Goal: Task Accomplishment & Management: Manage account settings

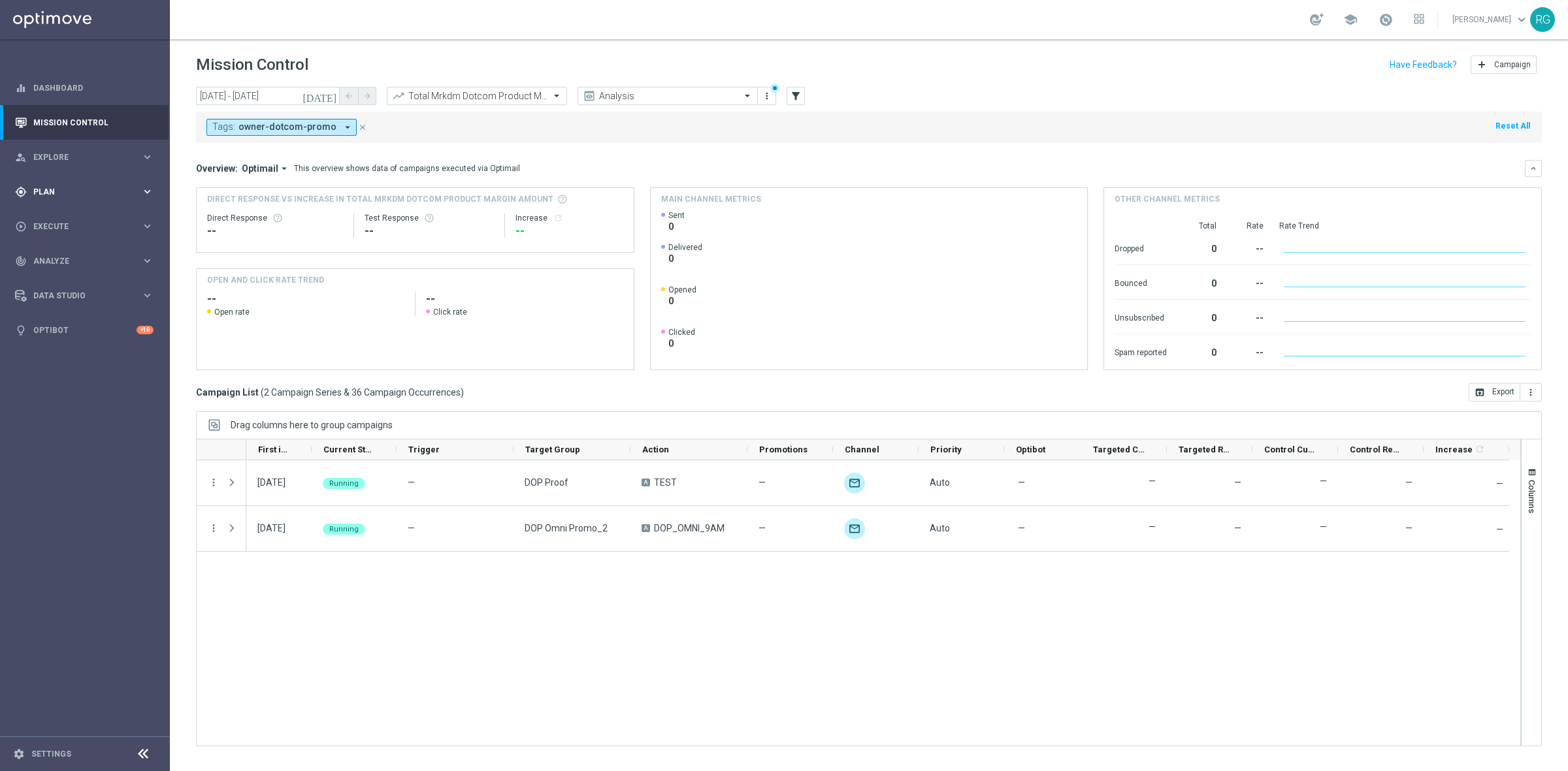
click at [70, 188] on span "Plan" at bounding box center [87, 192] width 108 height 8
click at [66, 216] on link "Target Groups" at bounding box center [84, 218] width 102 height 10
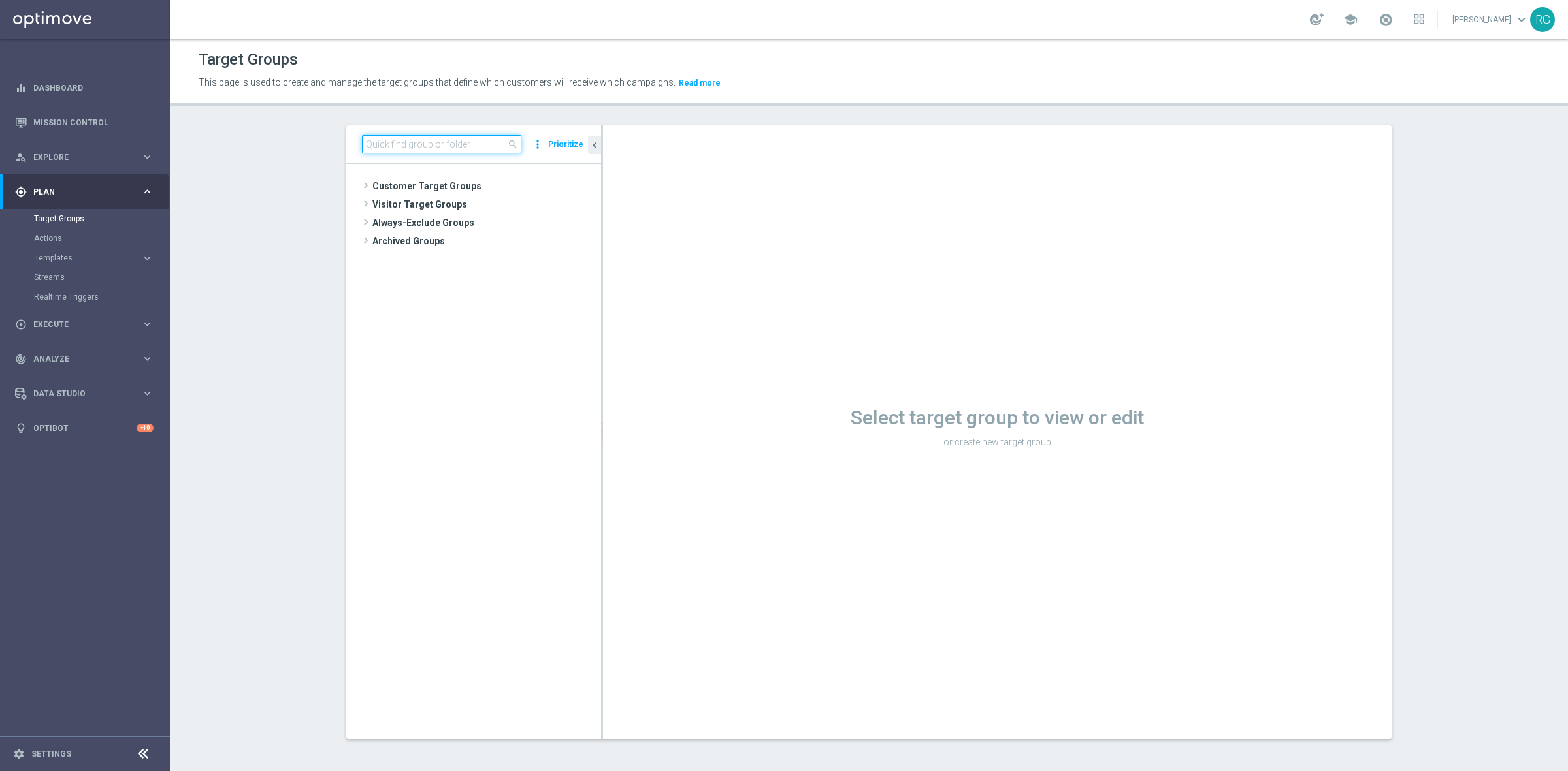
click at [409, 148] on input at bounding box center [441, 144] width 160 height 18
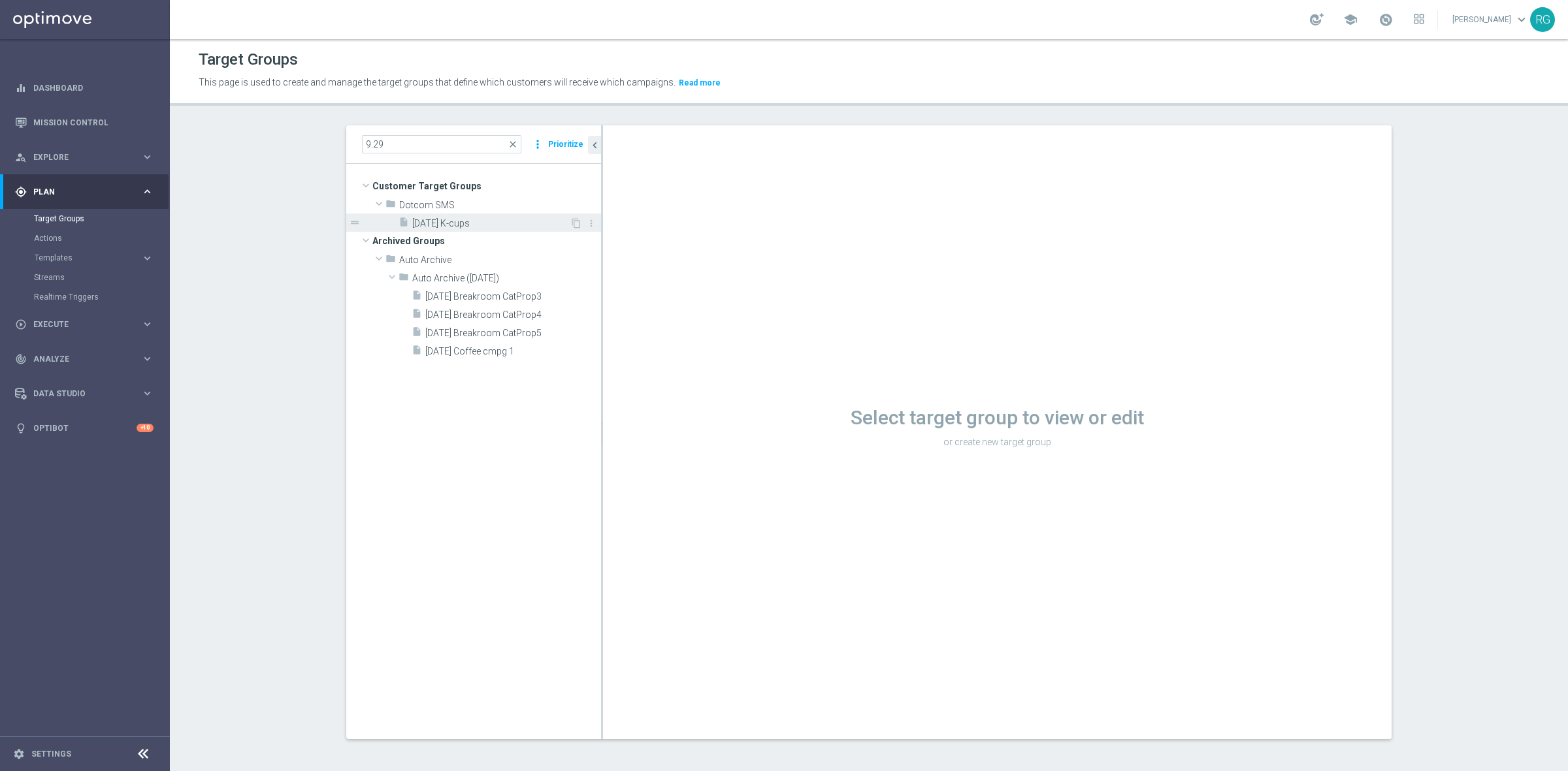
click at [458, 213] on div "insert_drive_file [DATE] K-cups" at bounding box center [484, 222] width 171 height 18
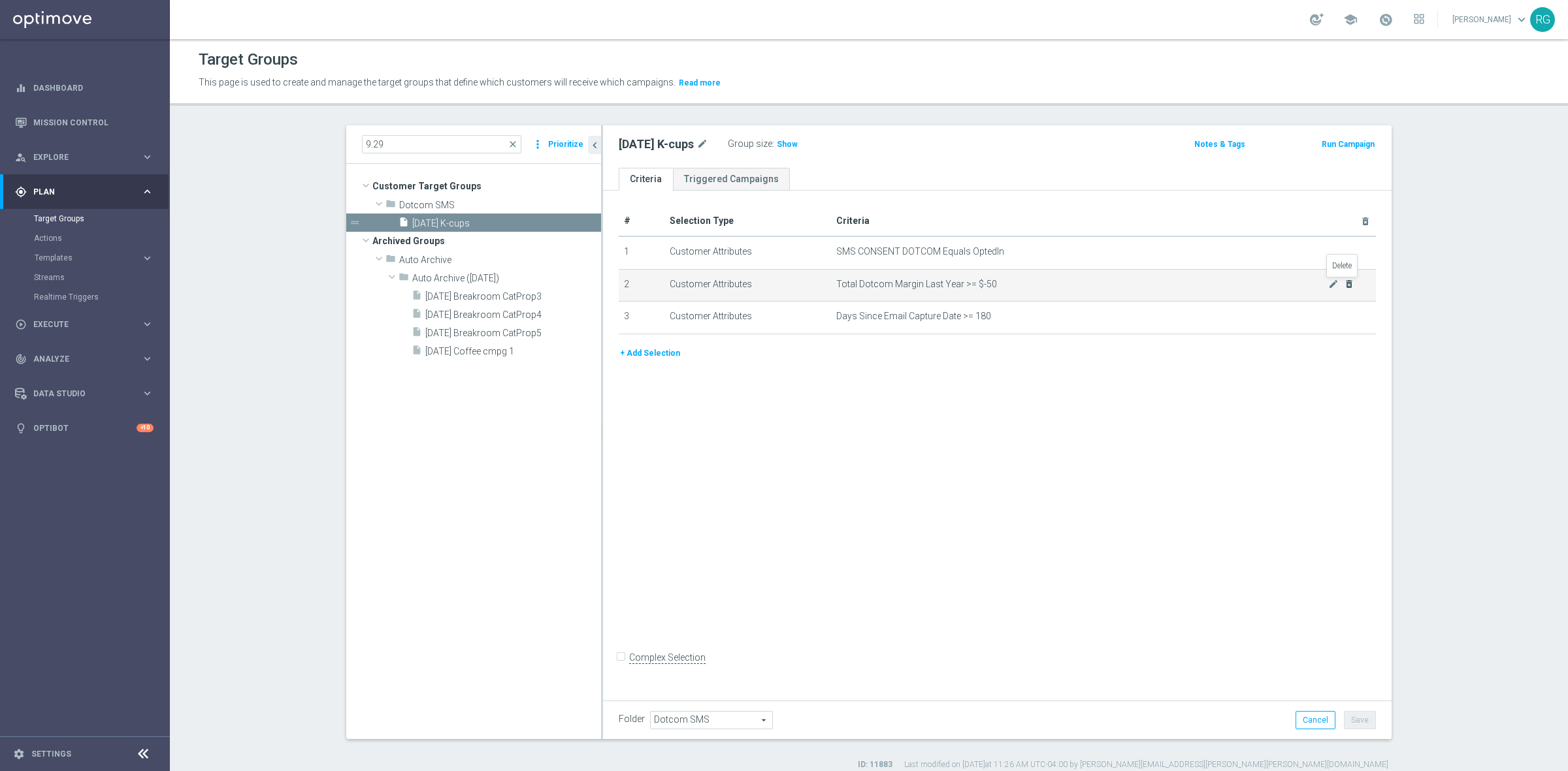
click at [1344, 285] on icon "delete_forever" at bounding box center [1349, 284] width 10 height 10
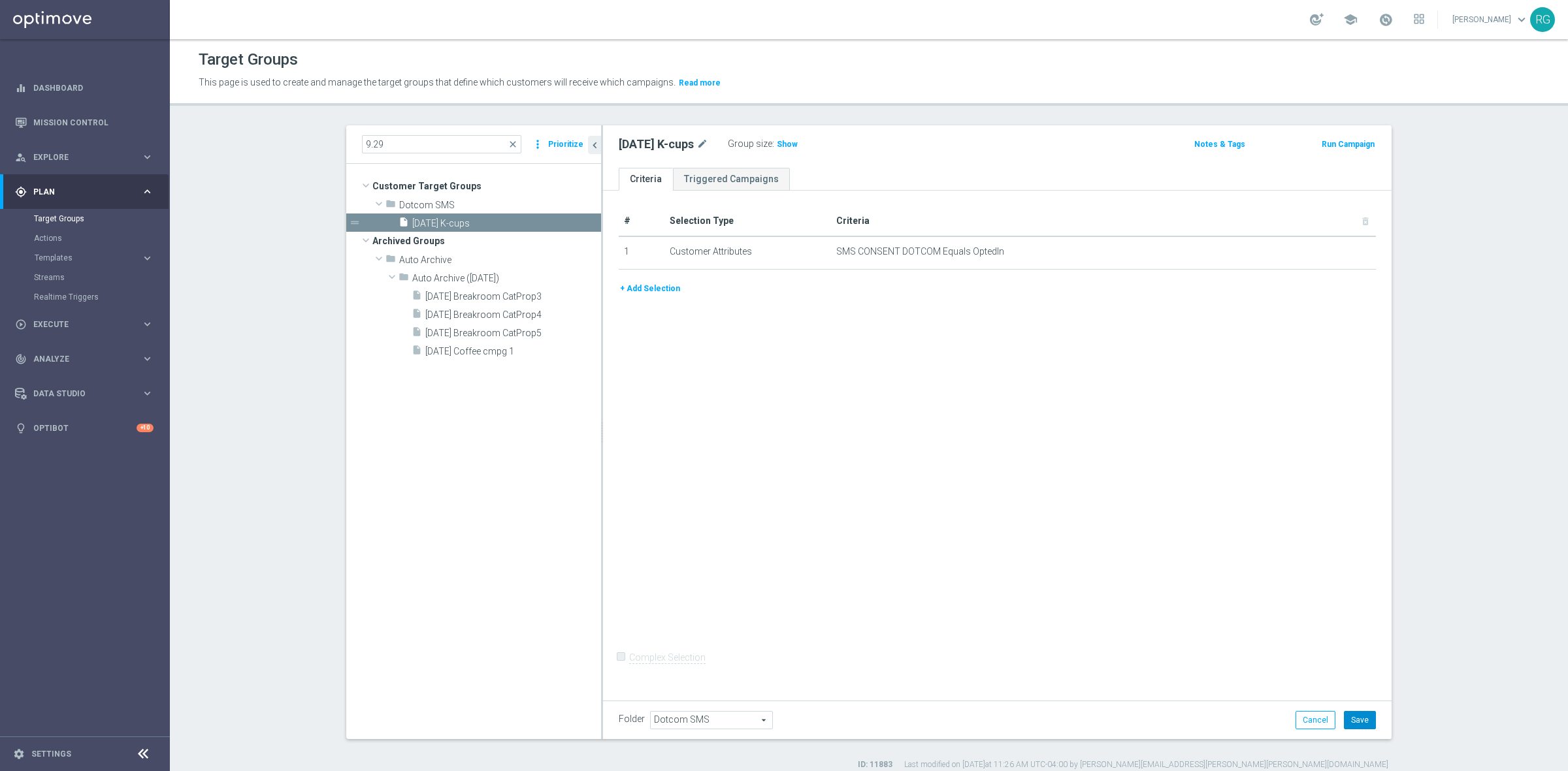
click at [1347, 716] on button "Save" at bounding box center [1360, 720] width 32 height 18
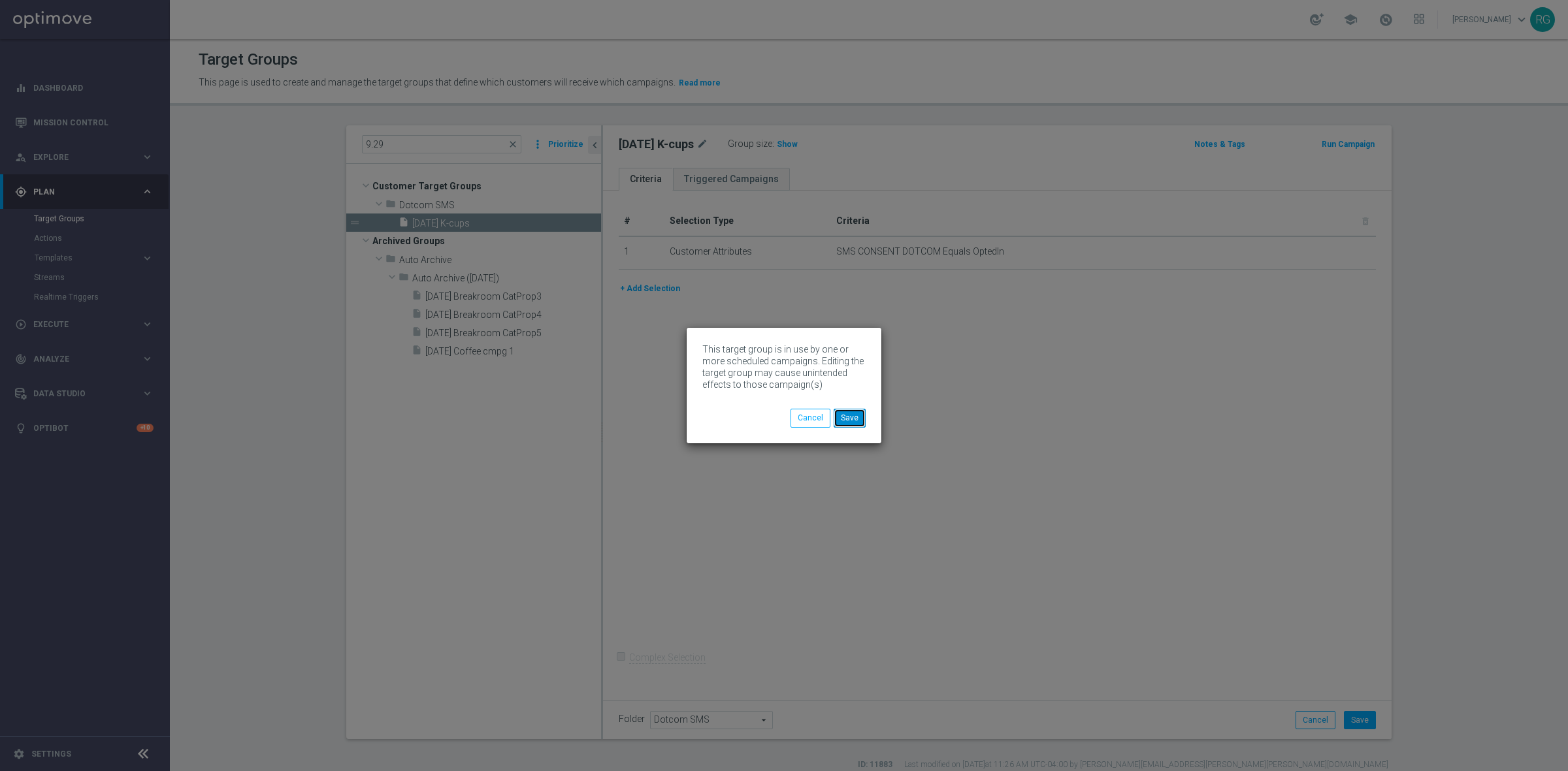
click at [854, 416] on button "Save" at bounding box center [850, 418] width 32 height 18
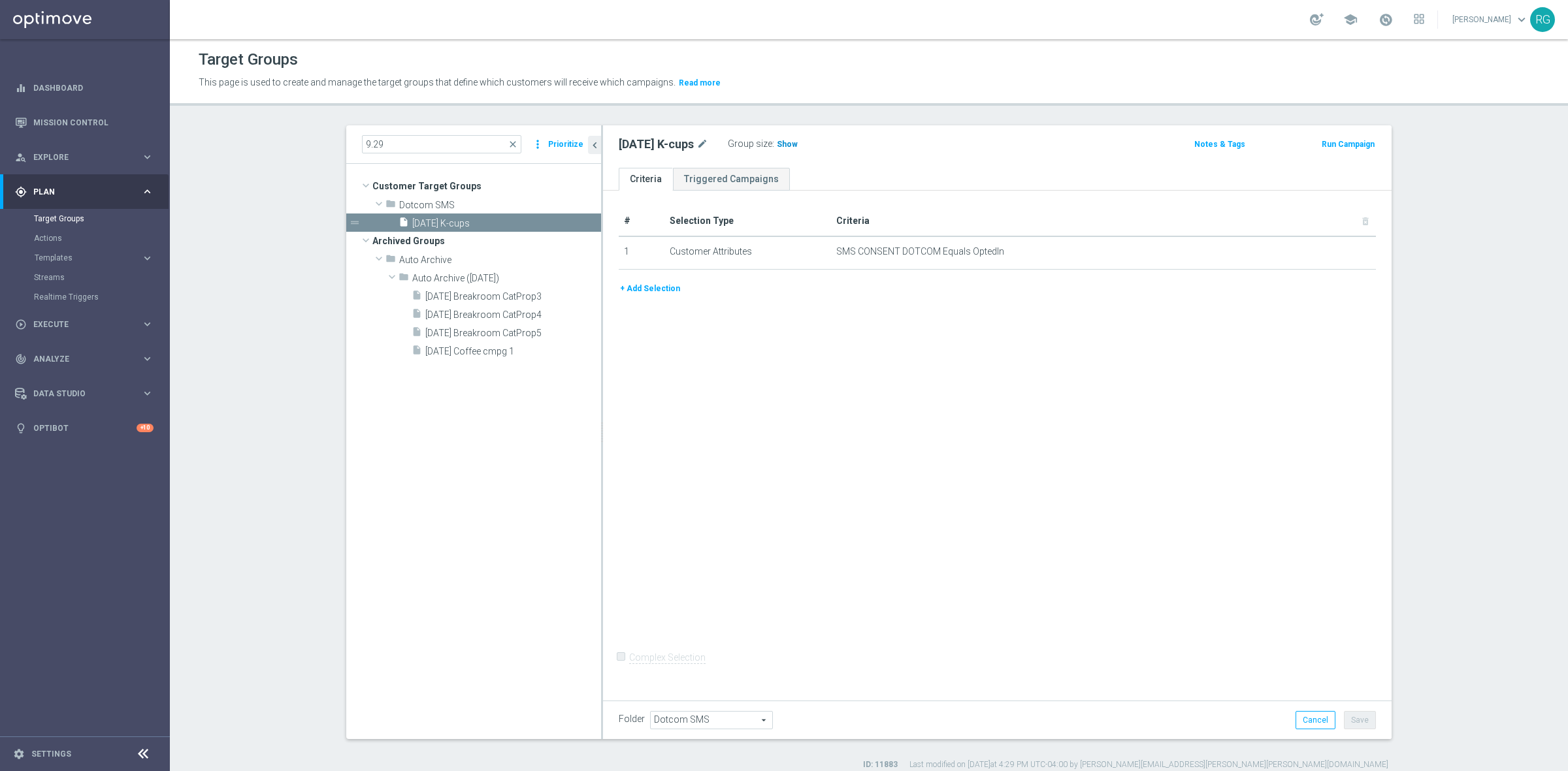
click at [784, 141] on span "Show" at bounding box center [787, 144] width 21 height 9
click at [391, 152] on input "9.29" at bounding box center [441, 144] width 160 height 18
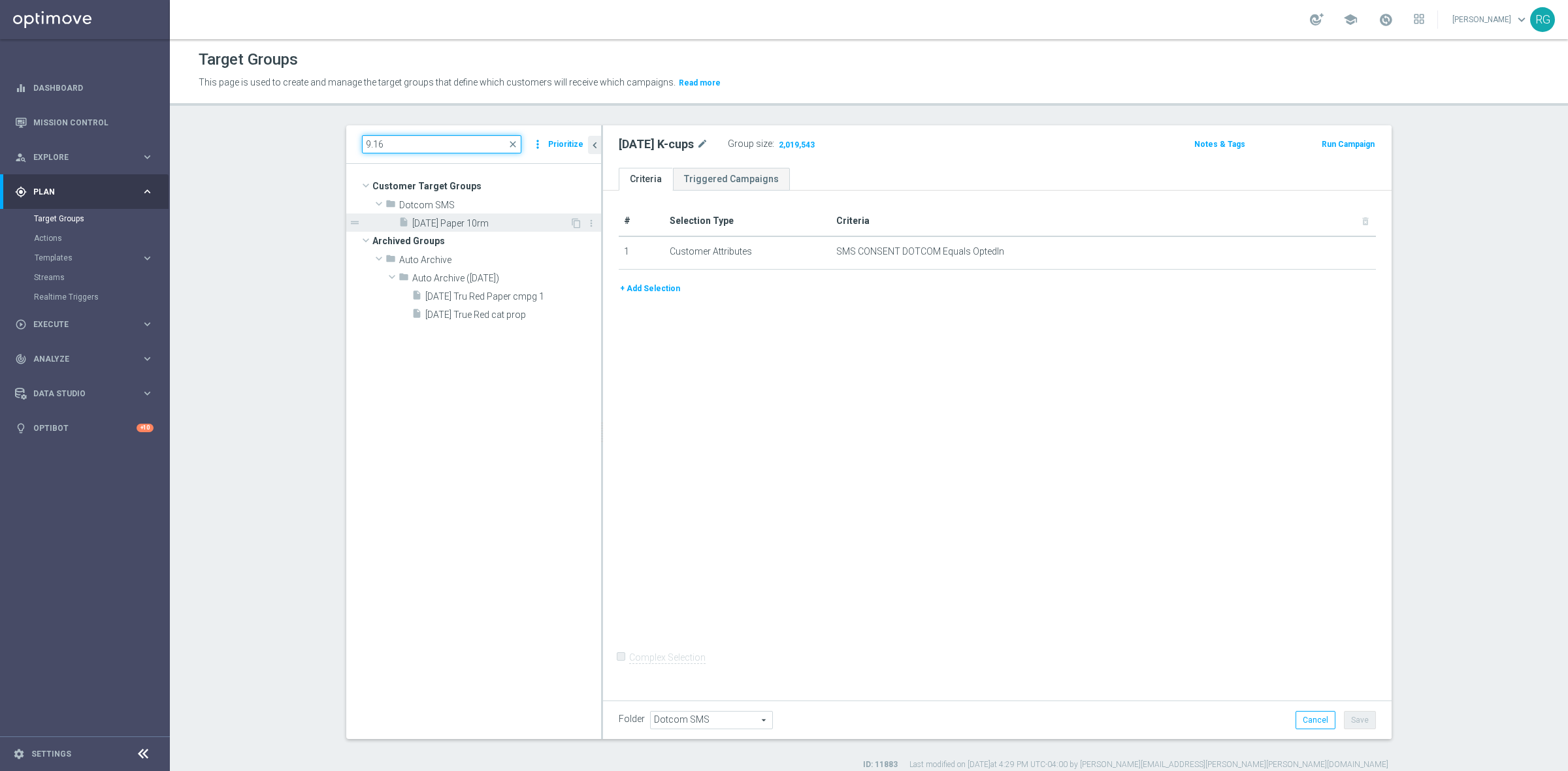
type input "9.16"
click at [489, 222] on span "[DATE] Paper 10rm" at bounding box center [491, 224] width 157 height 11
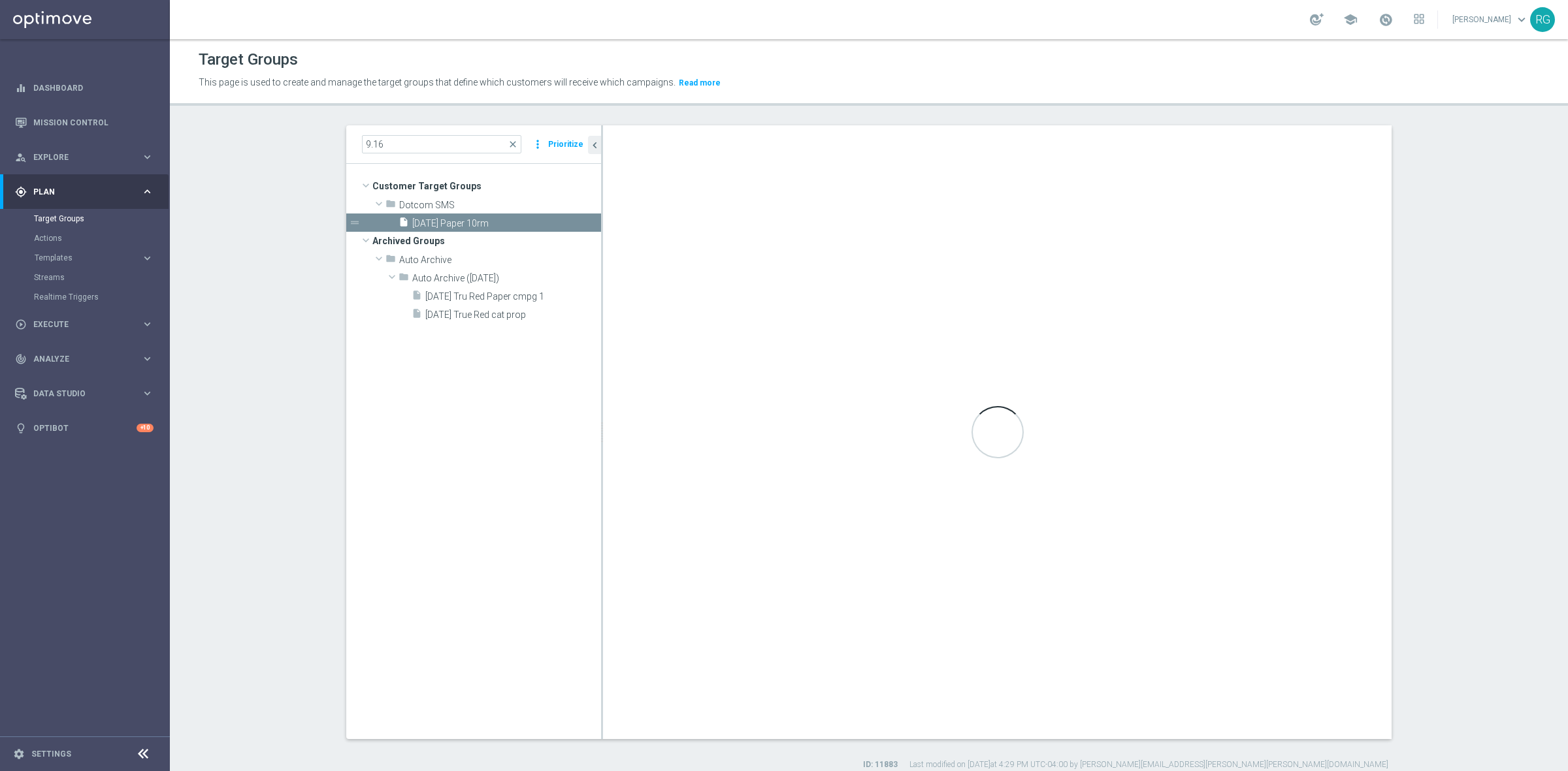
checkbox input "true"
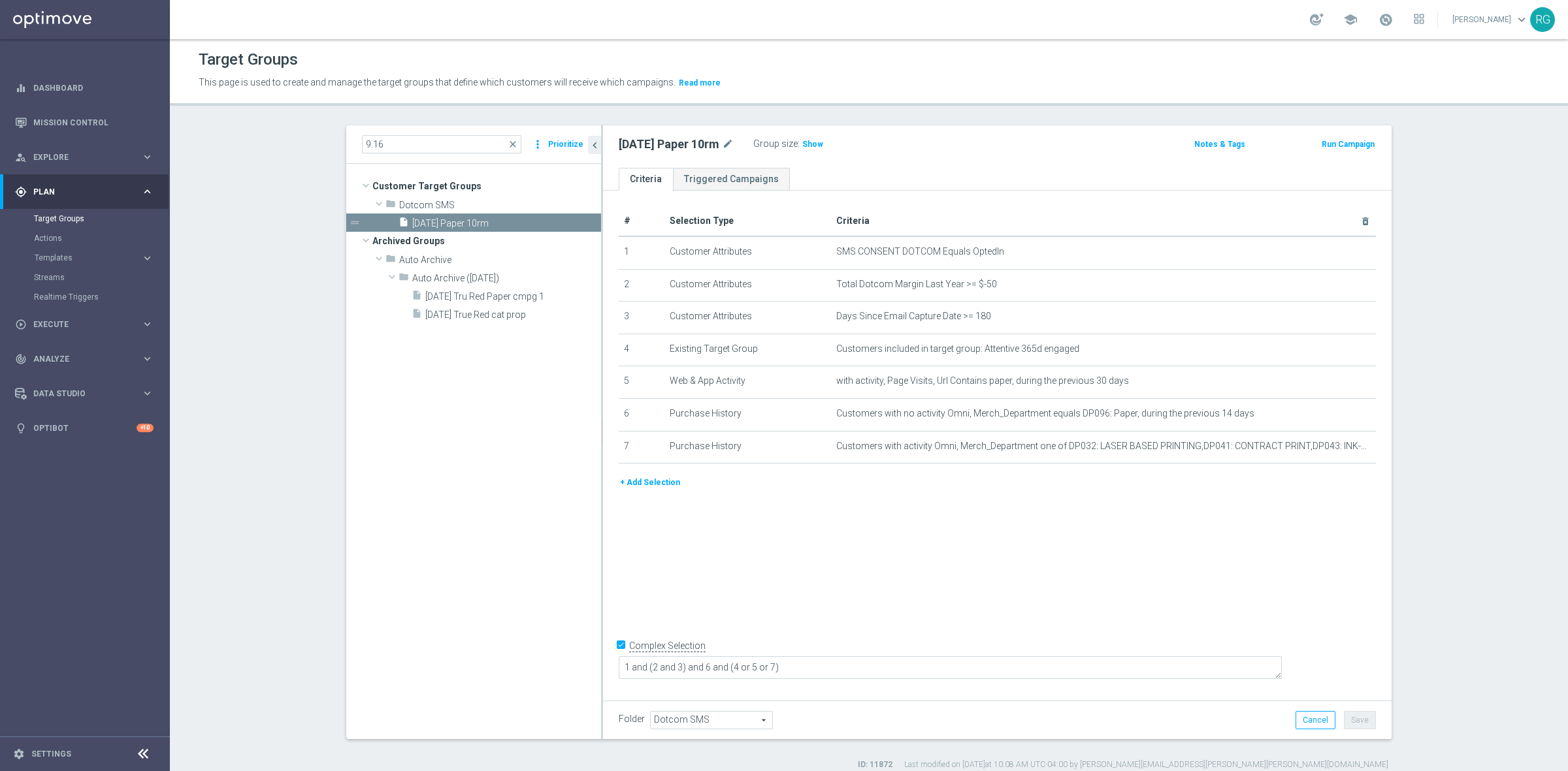
click at [648, 479] on button "+ Add Selection" at bounding box center [650, 483] width 63 height 14
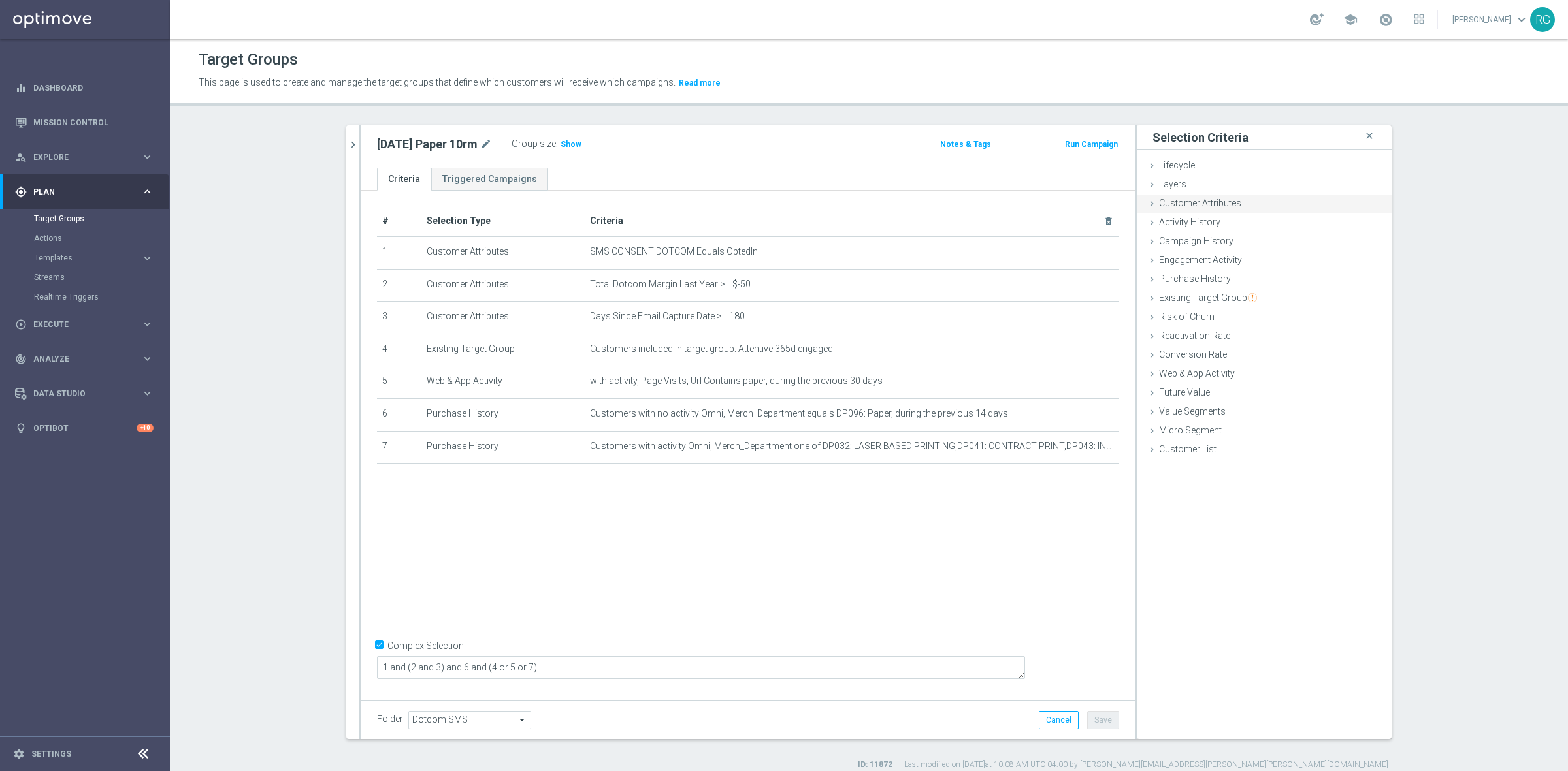
click at [1177, 201] on span "Customer Attributes" at bounding box center [1200, 203] width 83 height 10
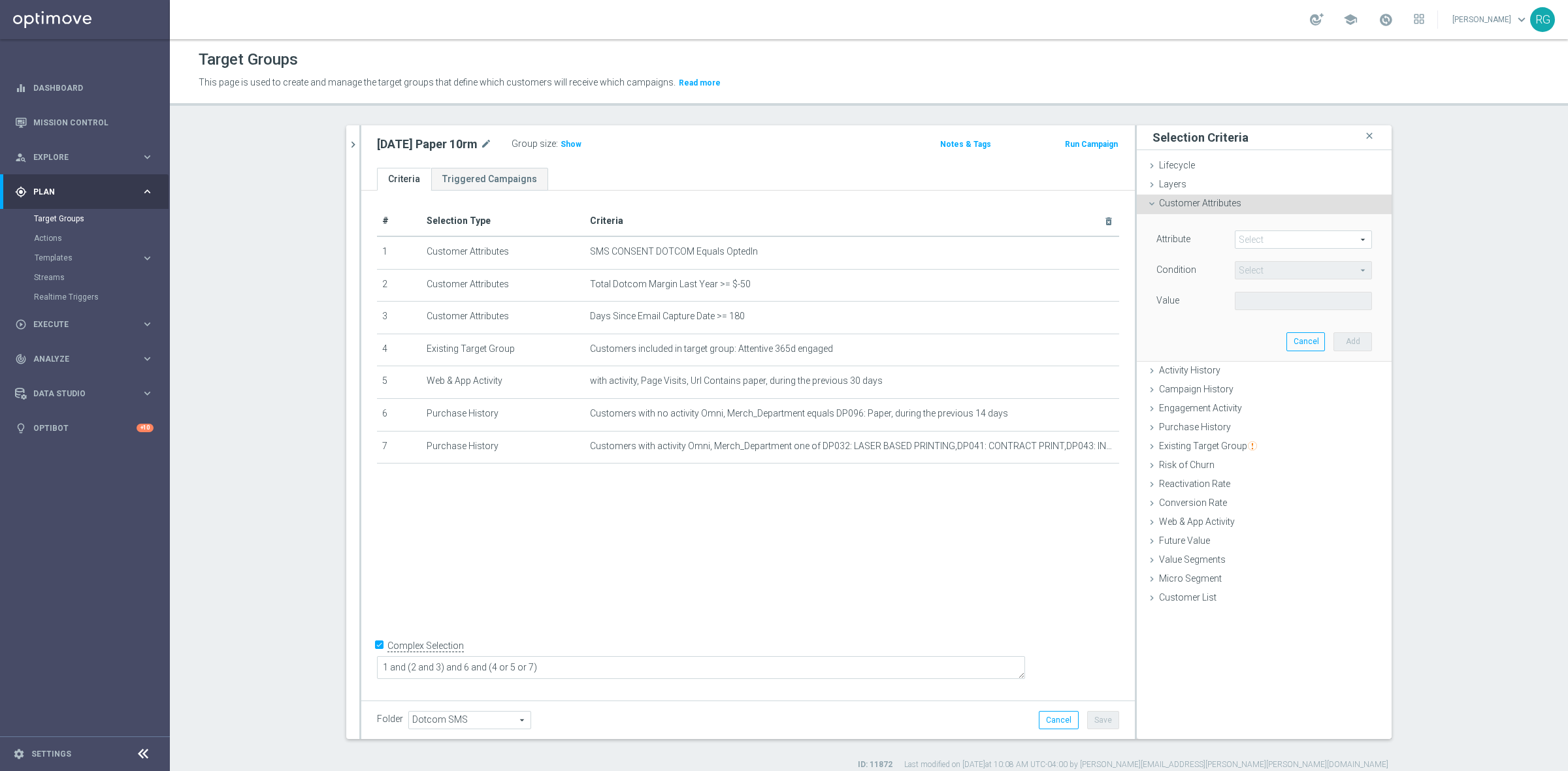
click at [1251, 240] on span at bounding box center [1302, 239] width 136 height 17
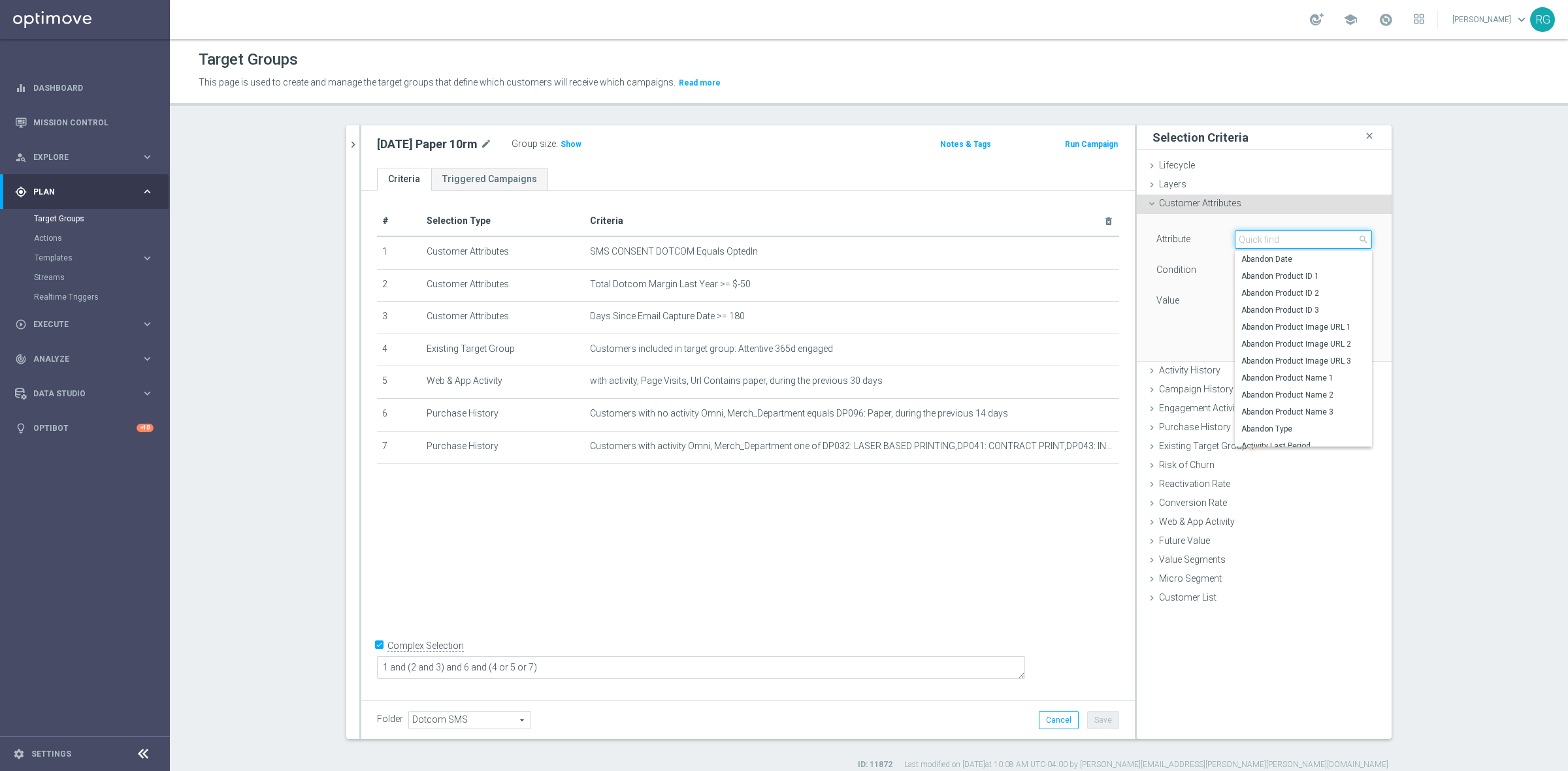
click at [1259, 237] on input "search" at bounding box center [1303, 239] width 137 height 18
type input "reacha"
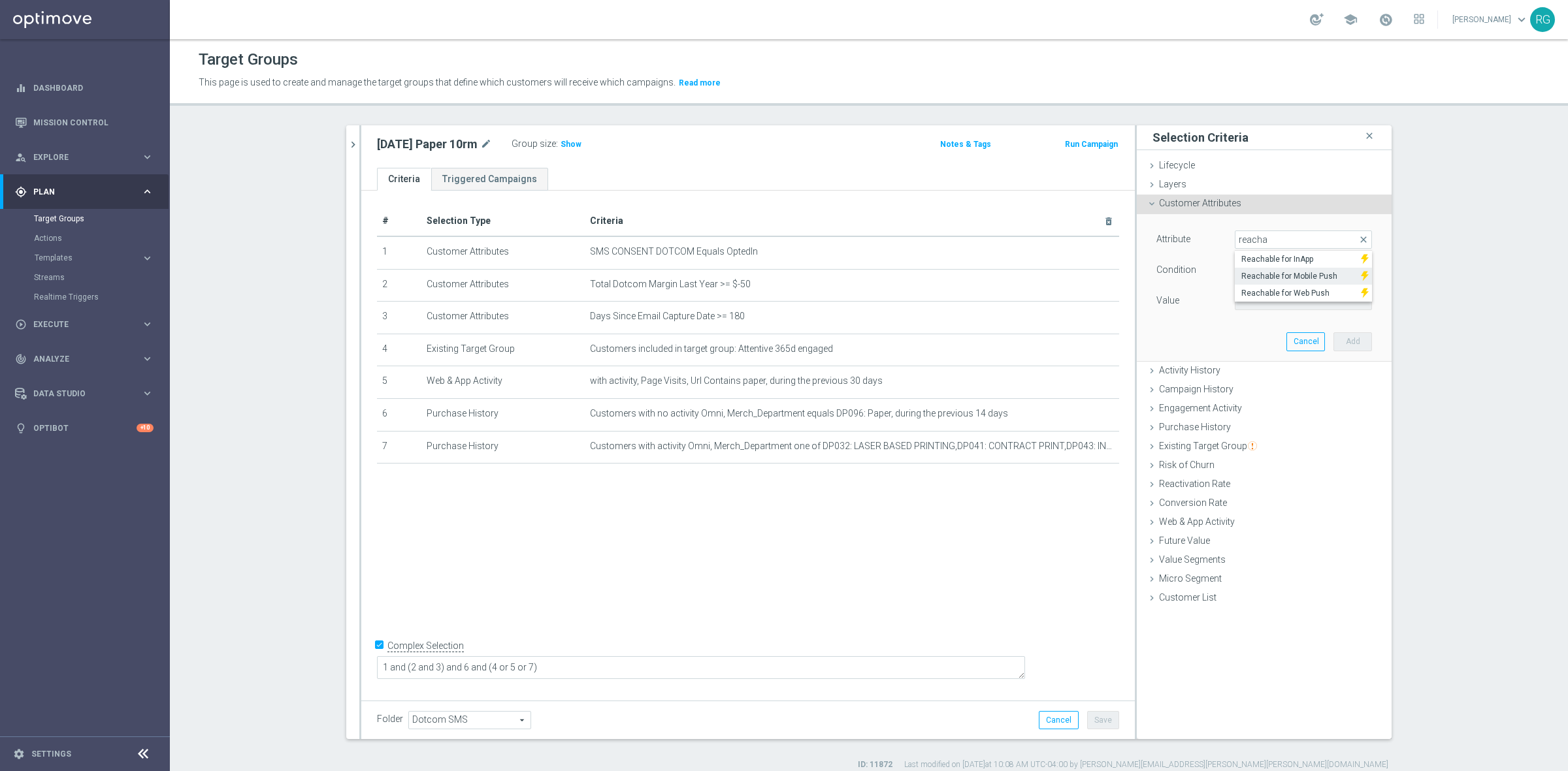
click at [1294, 278] on span "Reachable for Mobile Push" at bounding box center [1298, 276] width 113 height 10
type input "Reachable for Mobile Push"
type input "Equals"
click at [1275, 293] on span at bounding box center [1302, 301] width 136 height 17
click at [1267, 314] on label "false" at bounding box center [1303, 320] width 137 height 17
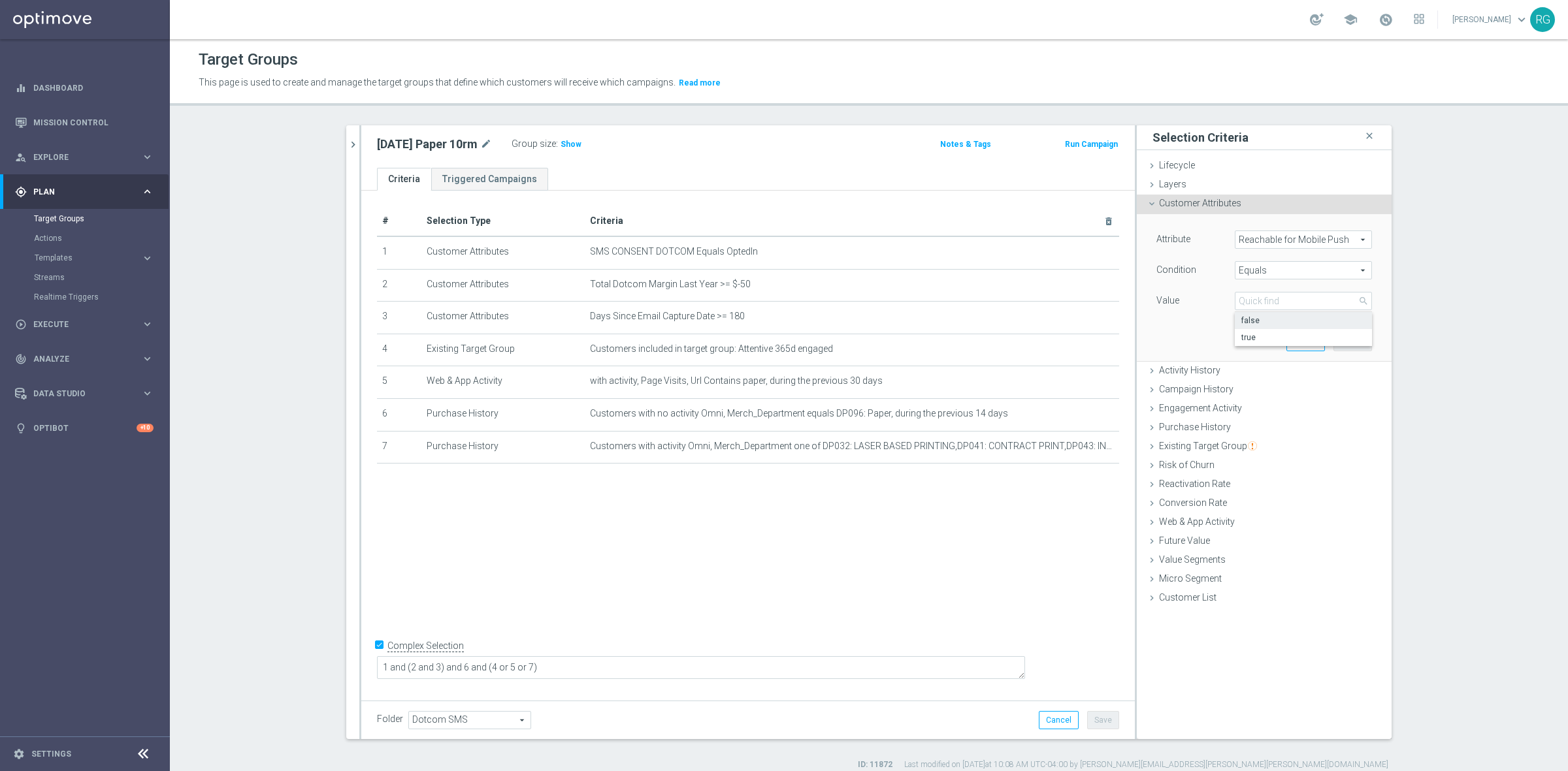
type input "false"
drag, startPoint x: 1347, startPoint y: 345, endPoint x: 1318, endPoint y: 338, distance: 29.8
click at [1347, 344] on button "Add" at bounding box center [1353, 341] width 39 height 18
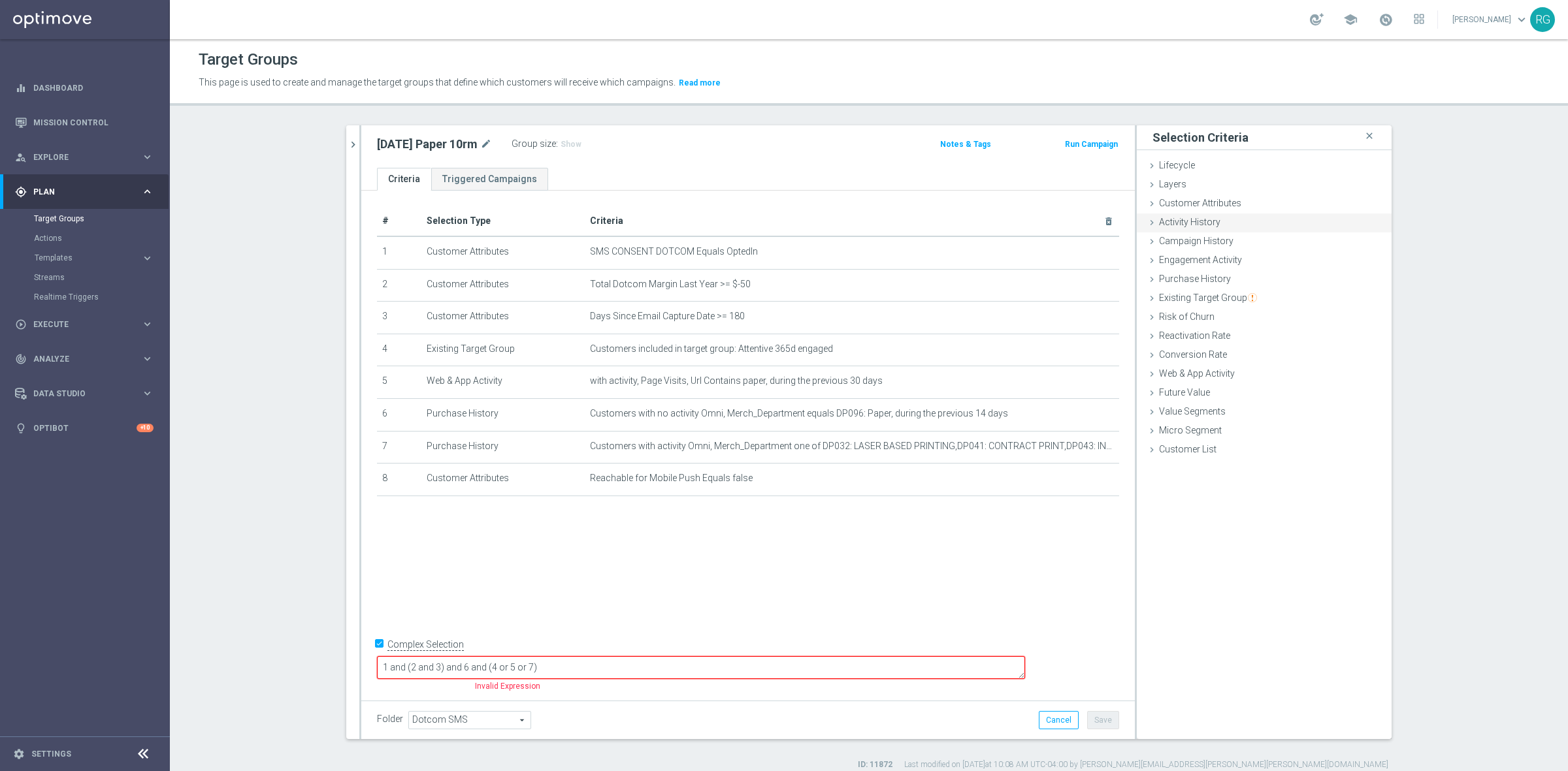
click at [1147, 203] on icon at bounding box center [1152, 203] width 10 height 10
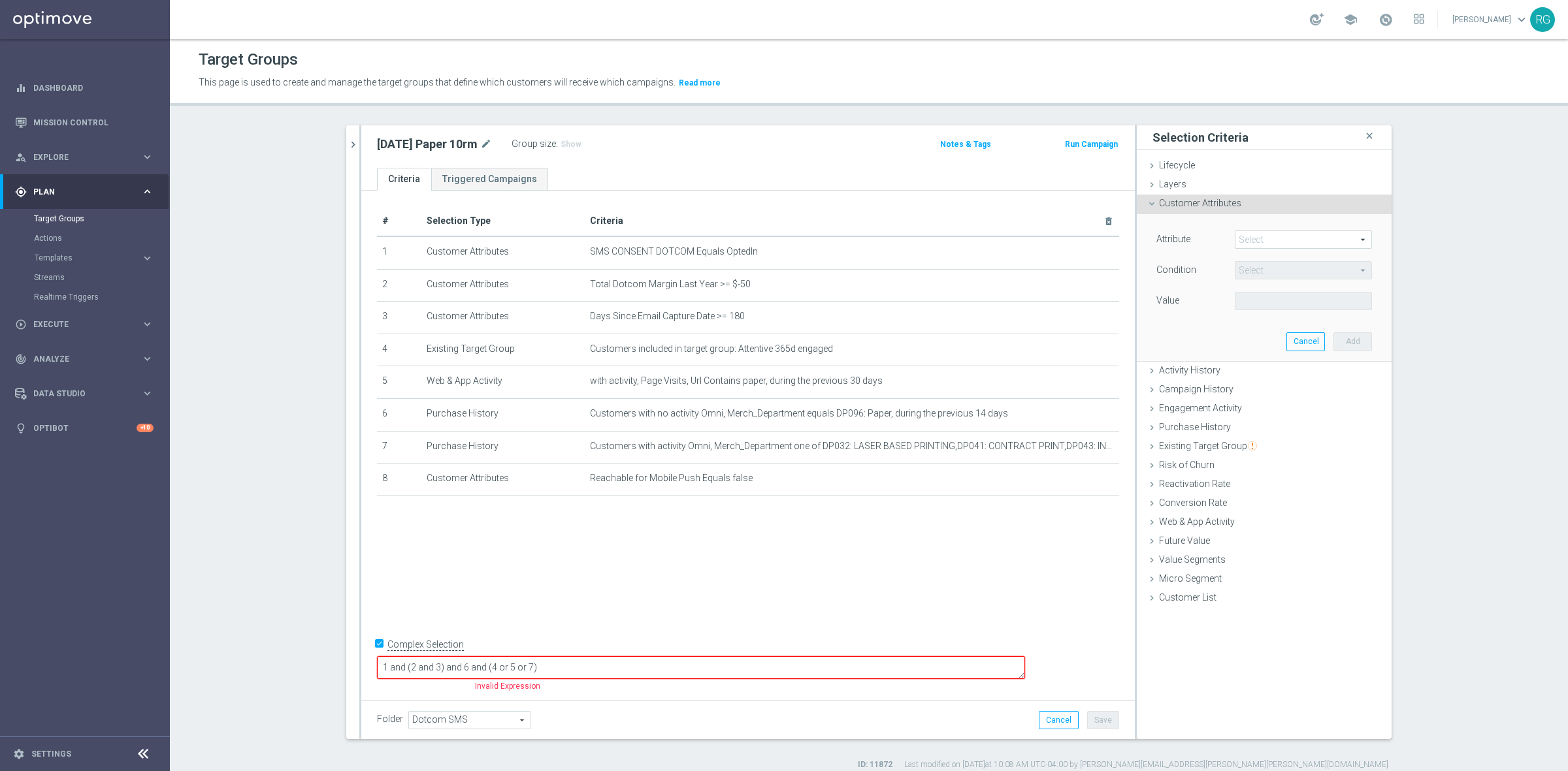
click at [1240, 232] on div "Select arrow_drop_down search" at bounding box center [1303, 239] width 137 height 18
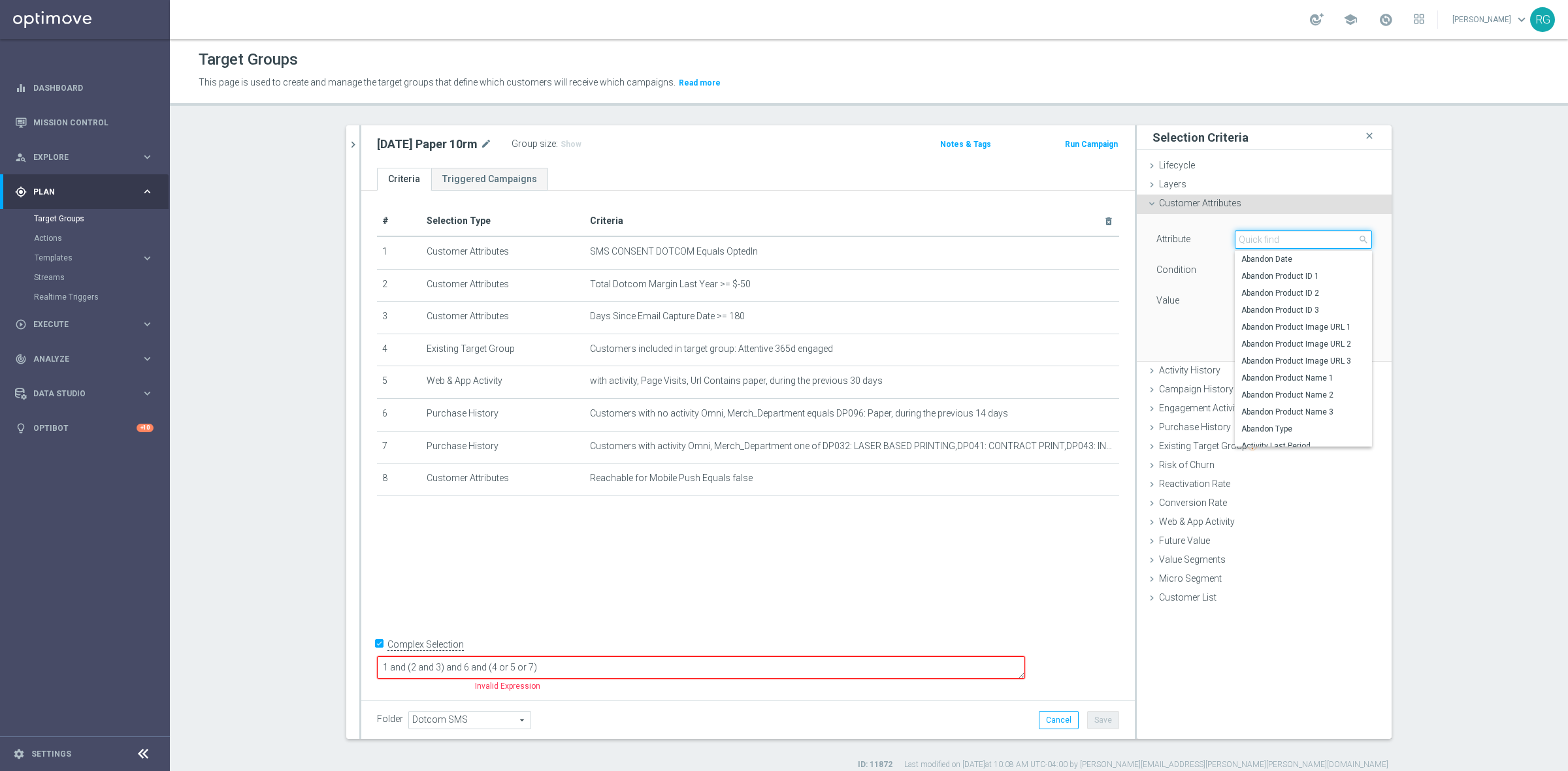
click at [1261, 243] on input "search" at bounding box center [1303, 239] width 137 height 18
type input "reach"
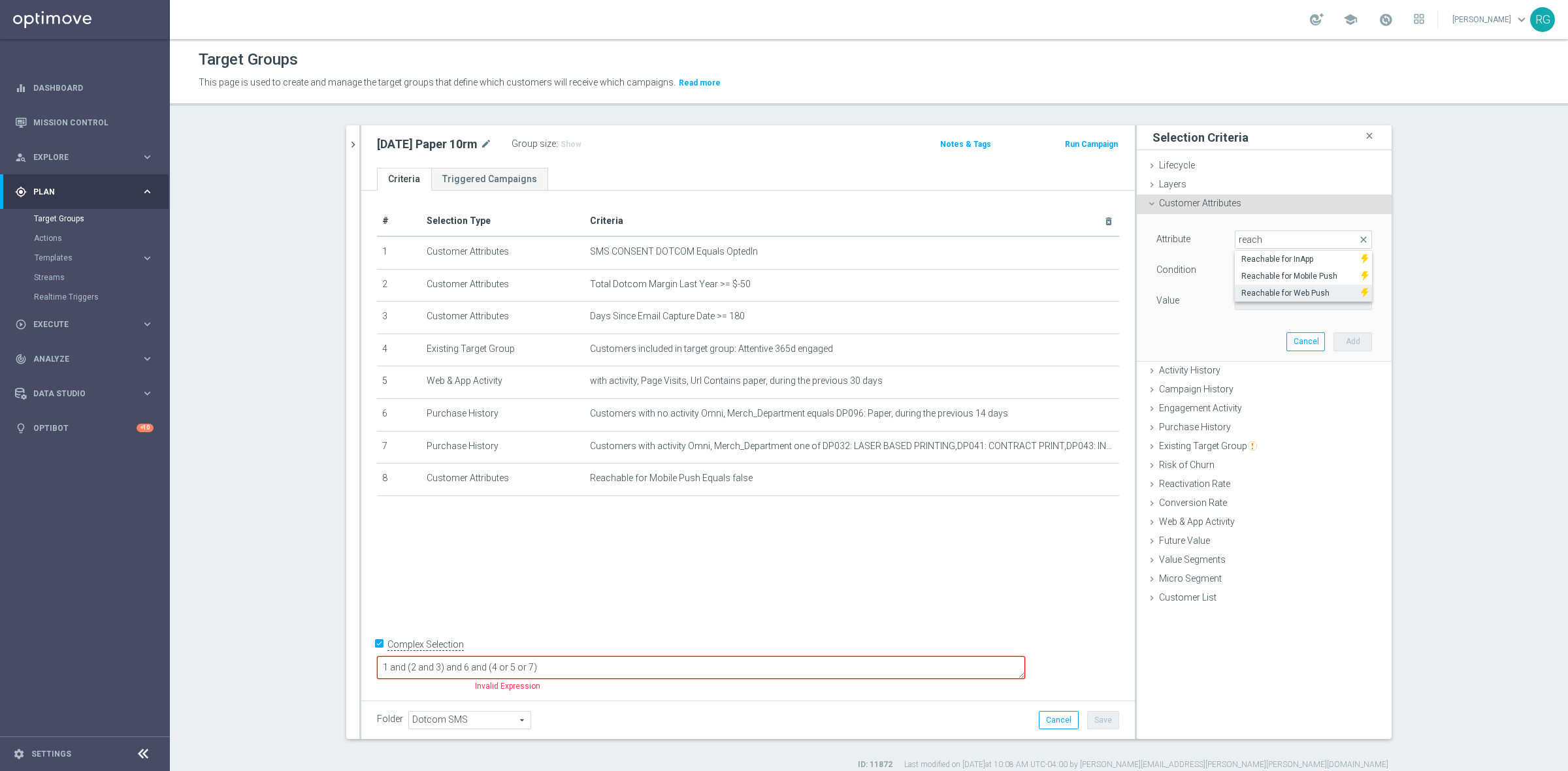
click at [1307, 290] on span "Reachable for Web Push" at bounding box center [1298, 293] width 113 height 10
type input "Reachable for Web Push"
type input "Equals"
click at [1237, 297] on span at bounding box center [1302, 301] width 136 height 17
click at [1249, 320] on span "false" at bounding box center [1303, 320] width 124 height 10
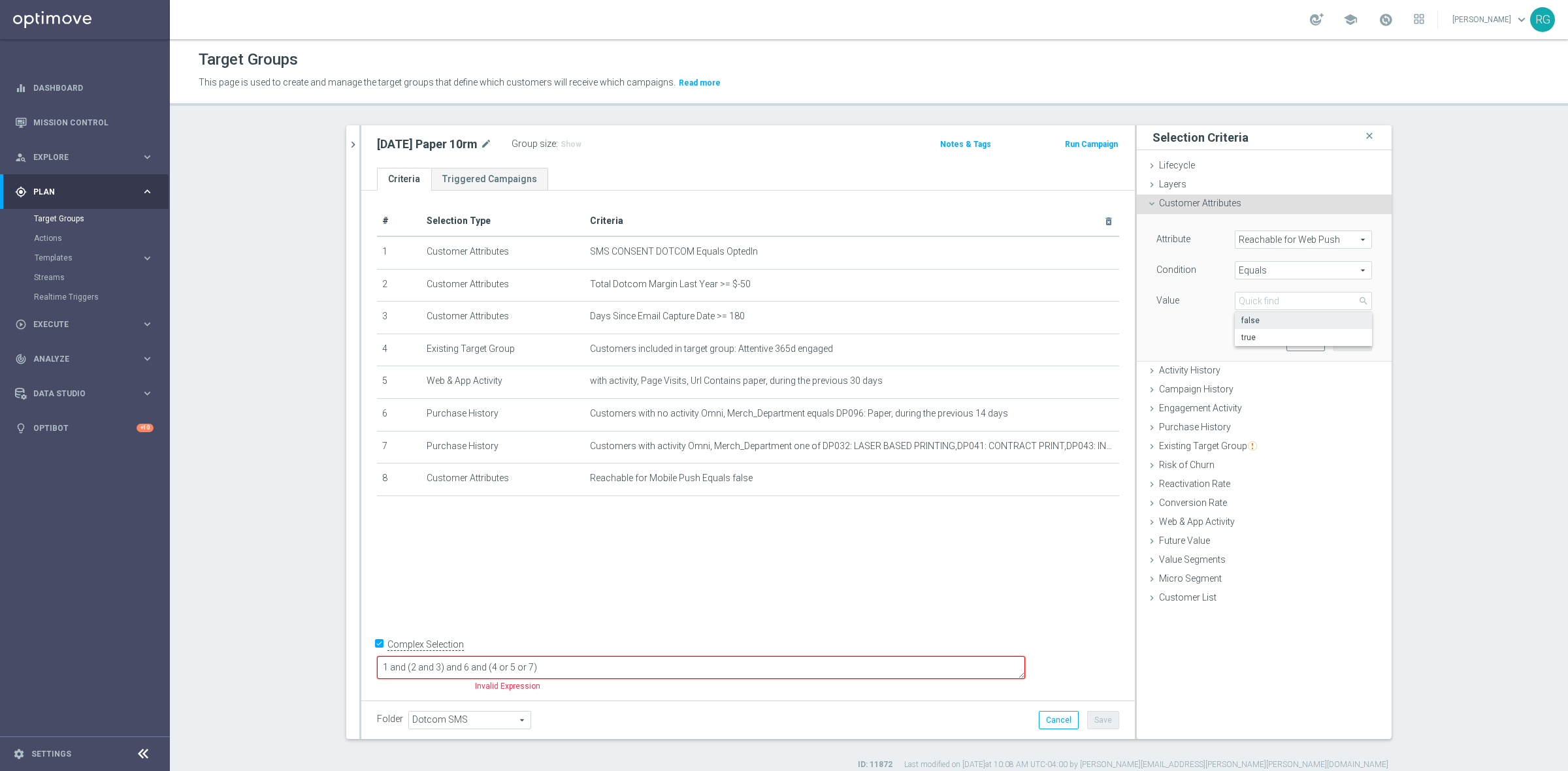
type input "false"
click at [1344, 343] on button "Add" at bounding box center [1353, 341] width 39 height 18
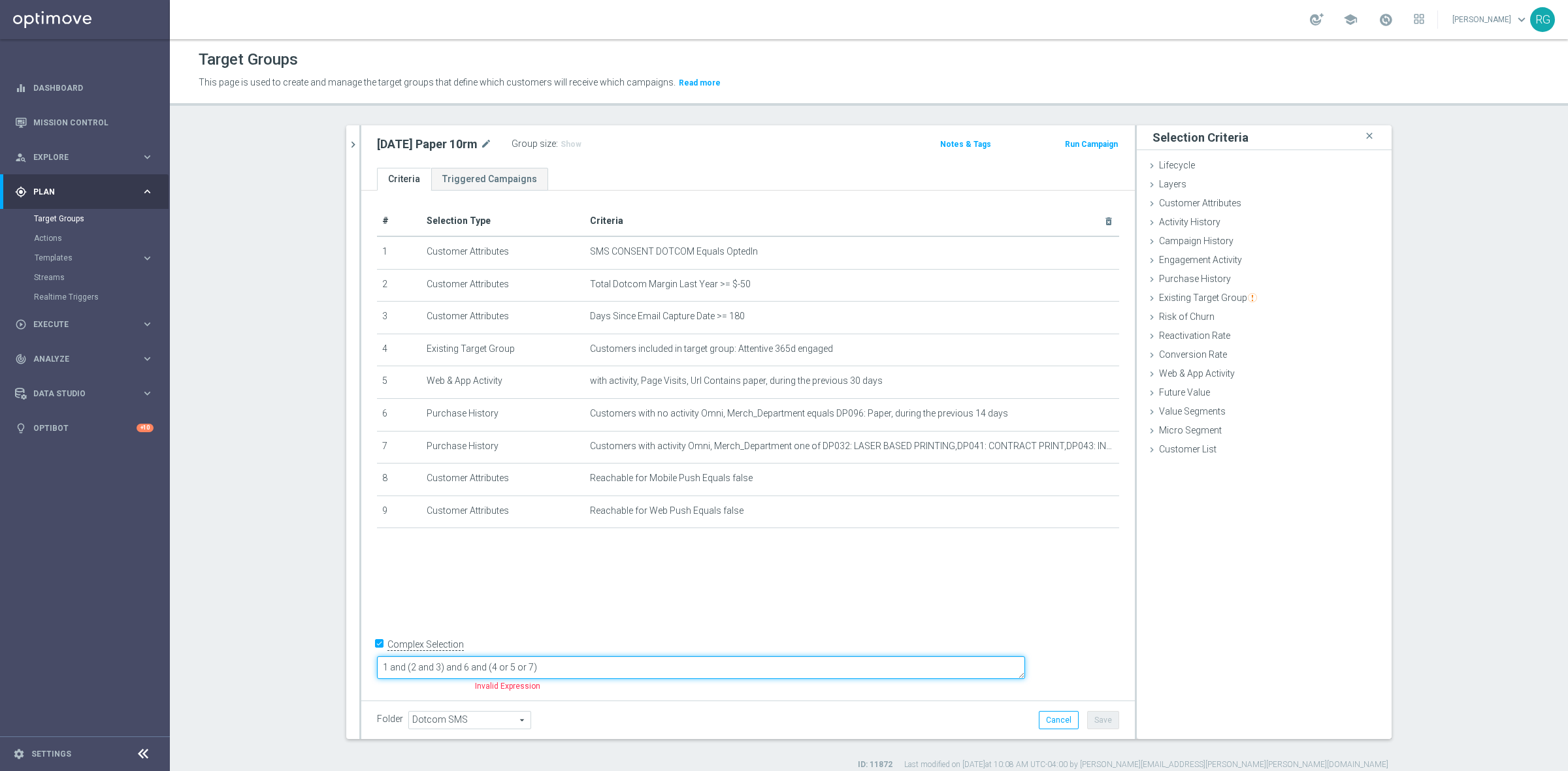
click at [648, 668] on textarea "1 and (2 and 3) and 6 and (4 or 5 or 7)" at bounding box center [701, 668] width 648 height 22
type textarea "1 and (2 and 3) and 6 and (4 or 5 or 7) and (8 or 9)"
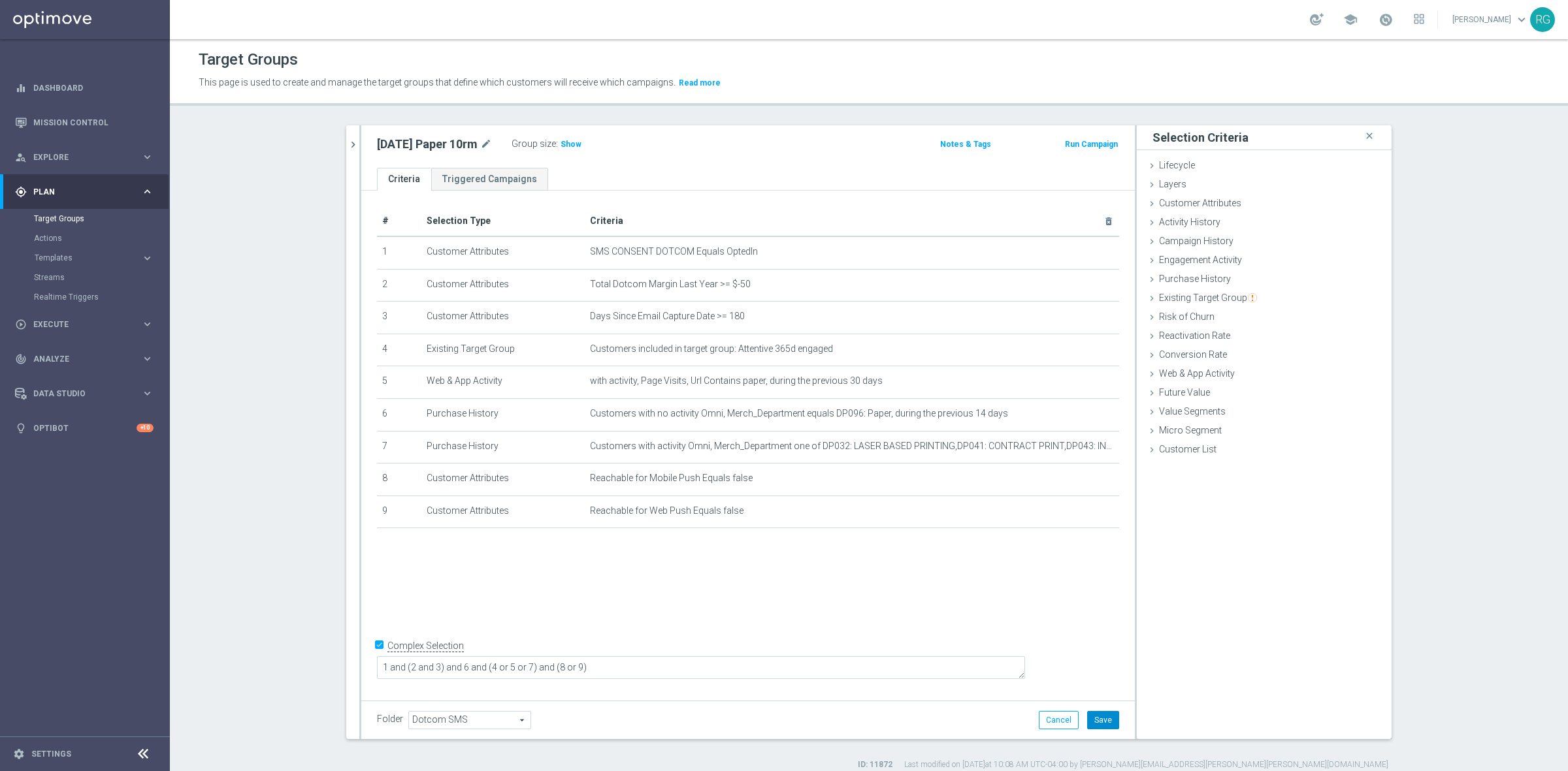
click at [1101, 718] on button "Save" at bounding box center [1103, 720] width 32 height 18
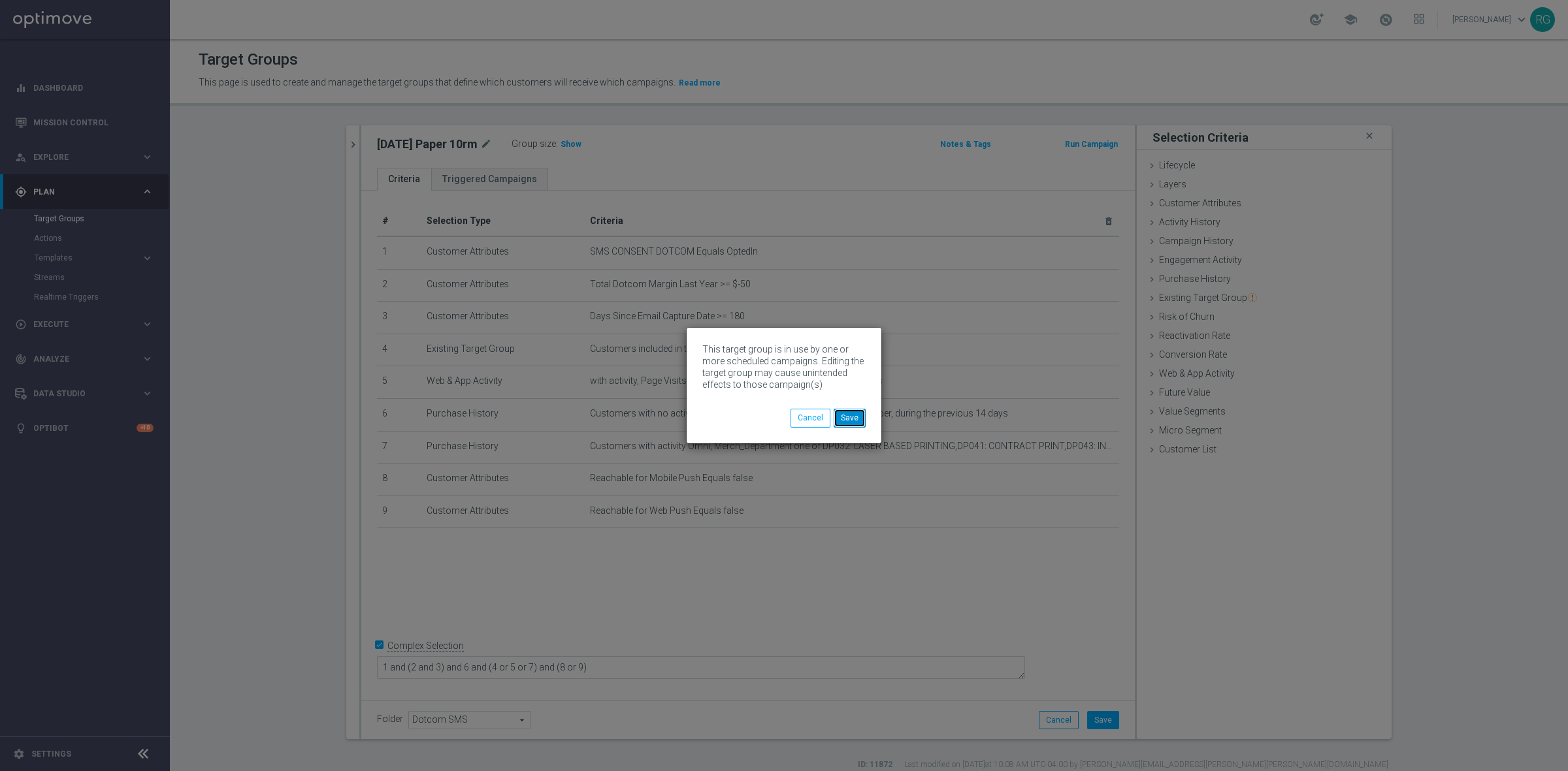
click at [851, 423] on button "Save" at bounding box center [850, 418] width 32 height 18
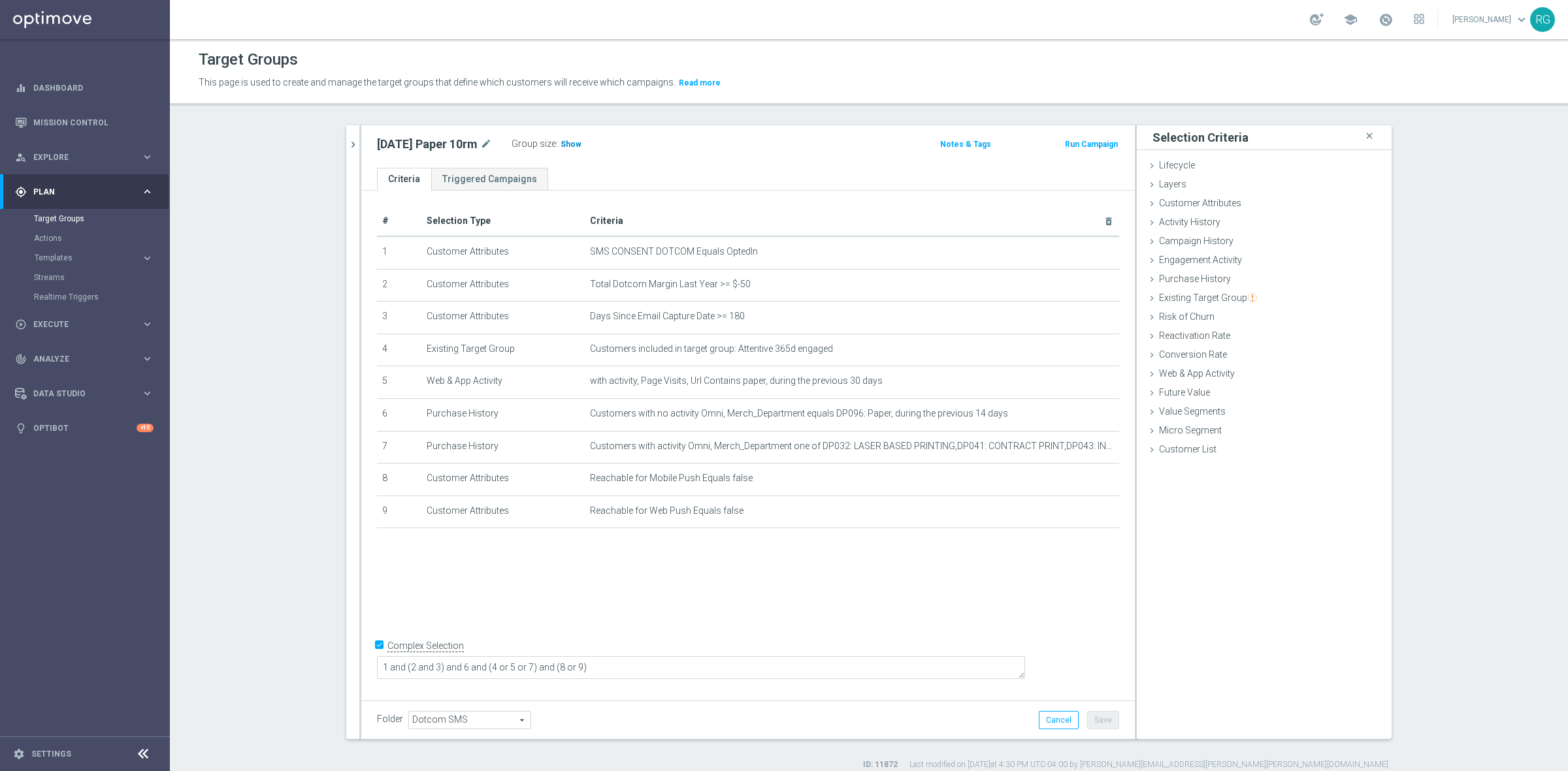
click at [562, 142] on span "Show" at bounding box center [571, 144] width 21 height 9
click at [921, 53] on div "Target Groups" at bounding box center [868, 60] width 1340 height 26
